Goal: Navigation & Orientation: Find specific page/section

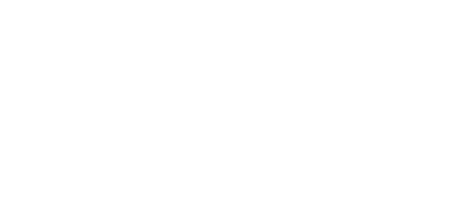
click at [214, 99] on div at bounding box center [229, 60] width 449 height 121
click at [72, 68] on div at bounding box center [229, 60] width 449 height 121
